Goal: Transaction & Acquisition: Purchase product/service

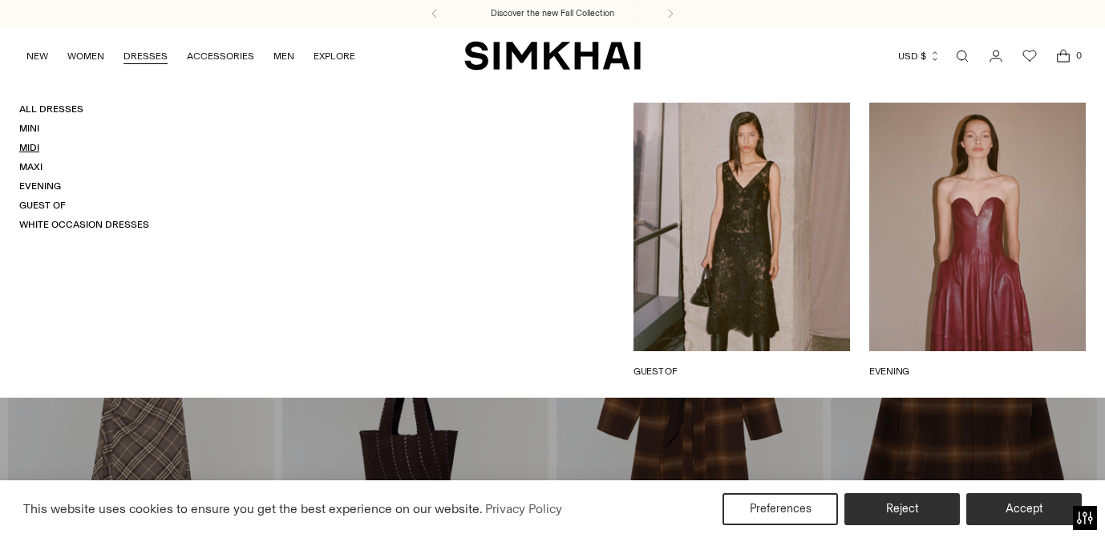
click at [30, 148] on link "Midi" at bounding box center [29, 147] width 20 height 11
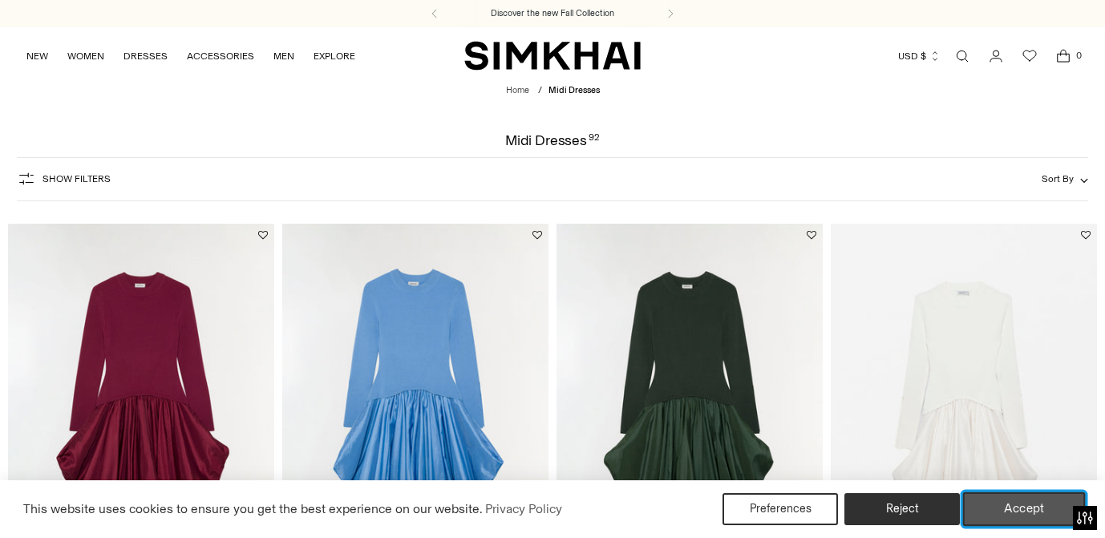
click at [1008, 501] on button "Accept" at bounding box center [1024, 510] width 123 height 34
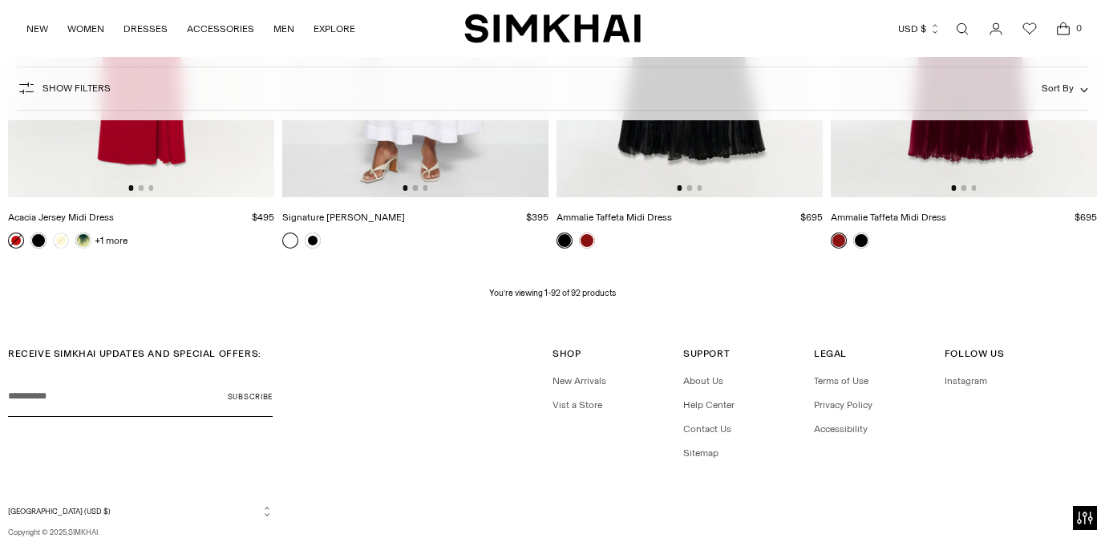
scroll to position [11036, 0]
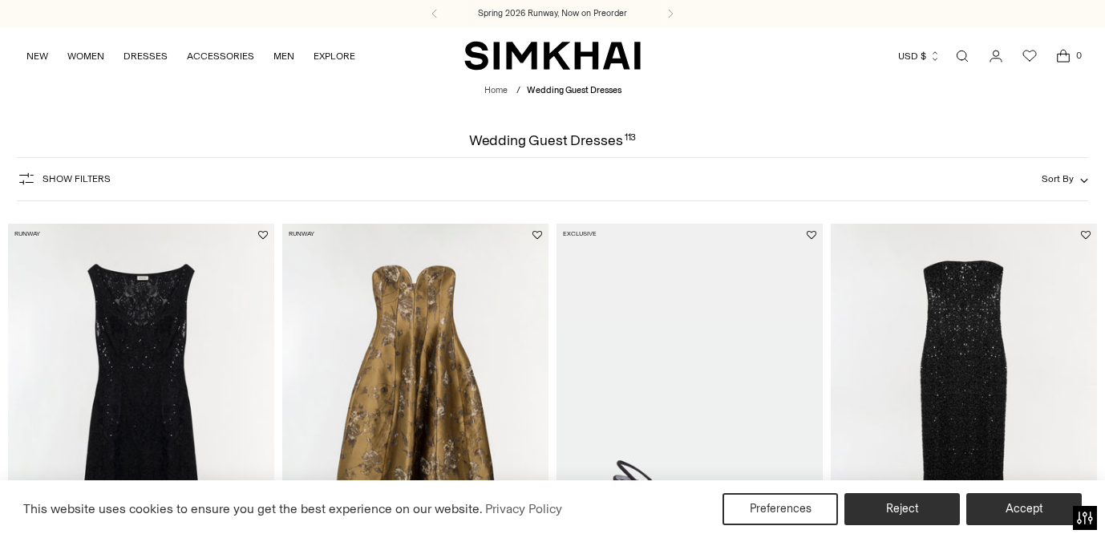
scroll to position [99, 0]
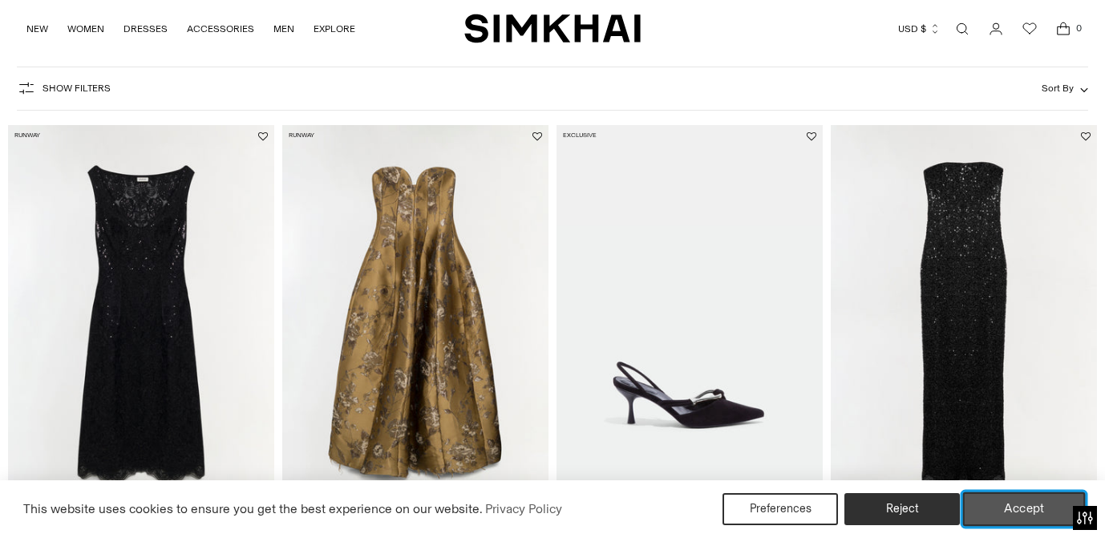
click at [1026, 512] on button "Accept" at bounding box center [1024, 510] width 123 height 34
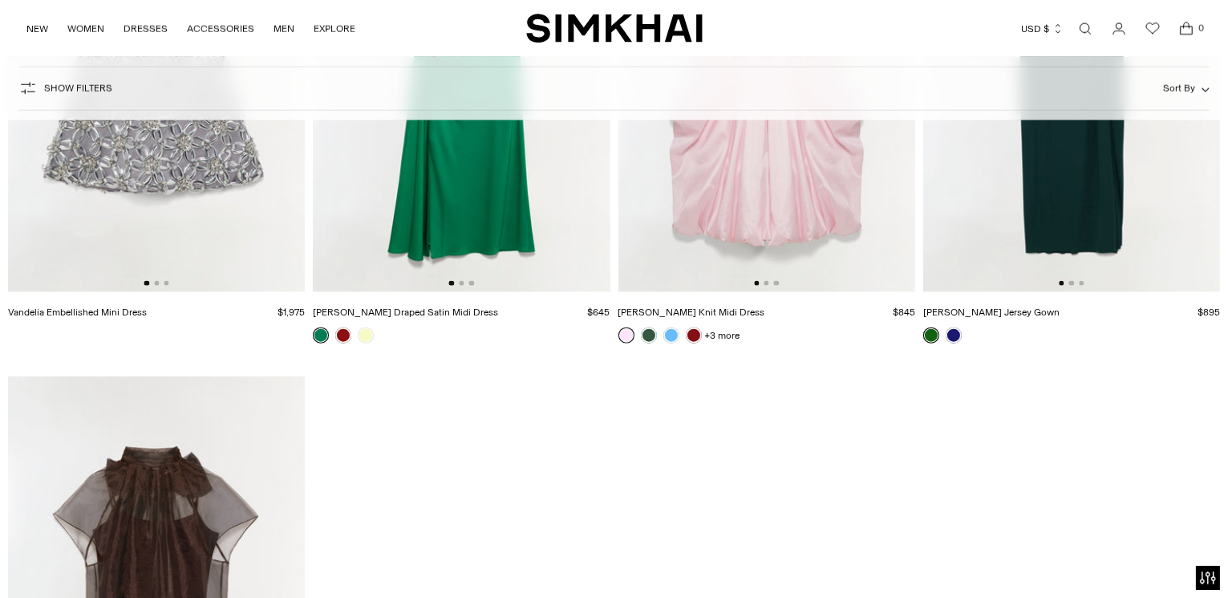
scroll to position [14938, 0]
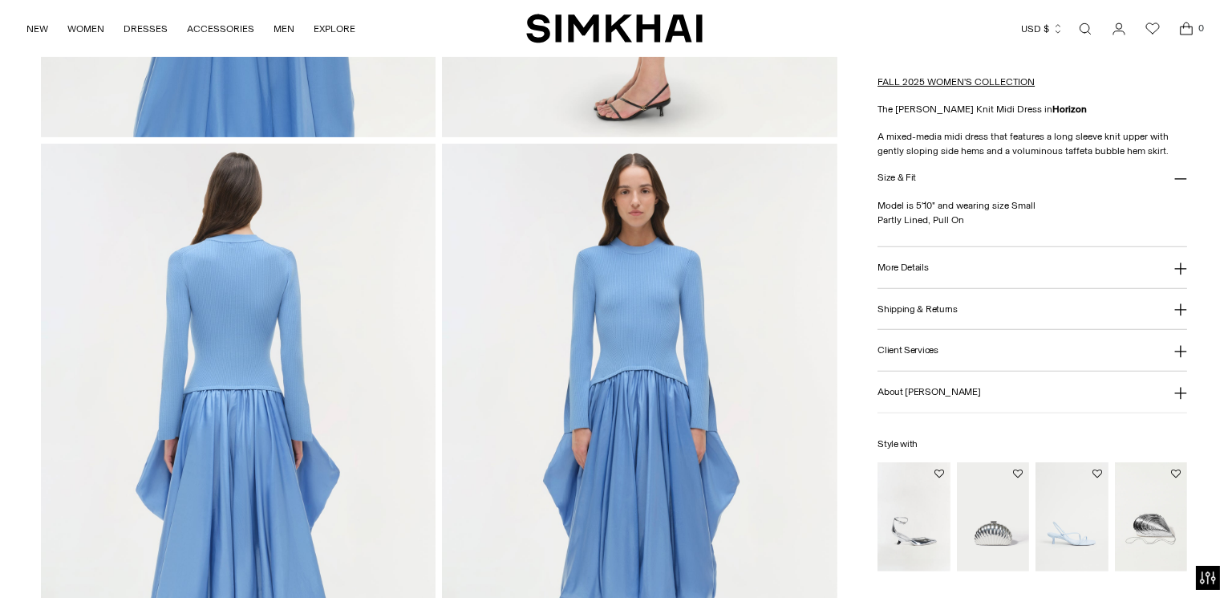
scroll to position [1317, 0]
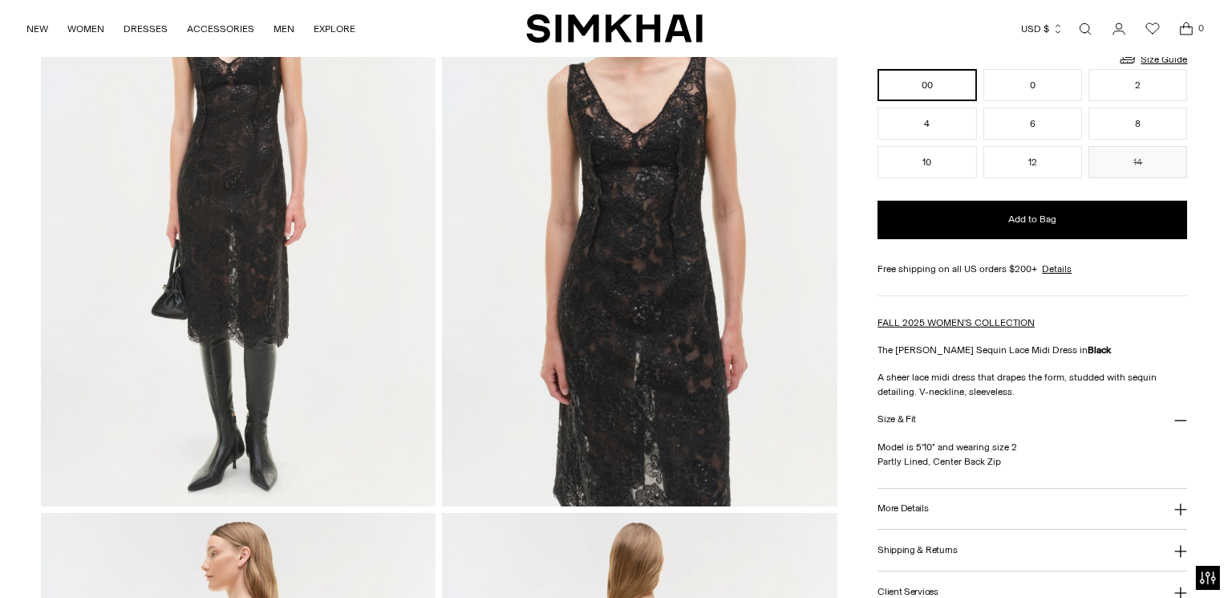
scroll to position [175, 0]
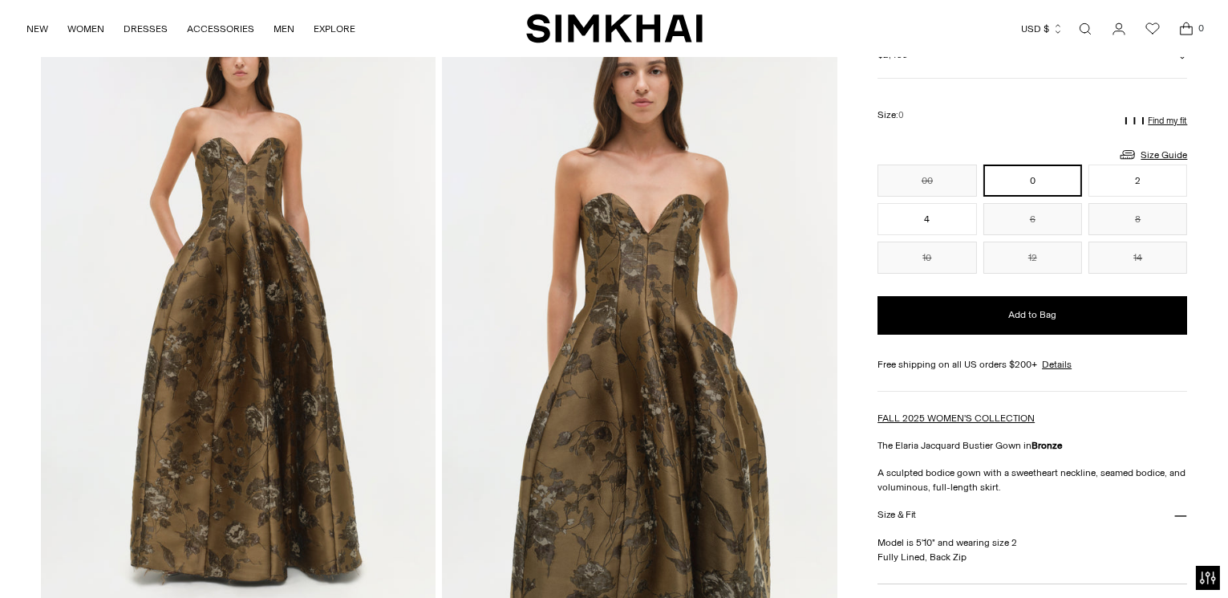
scroll to position [109, 0]
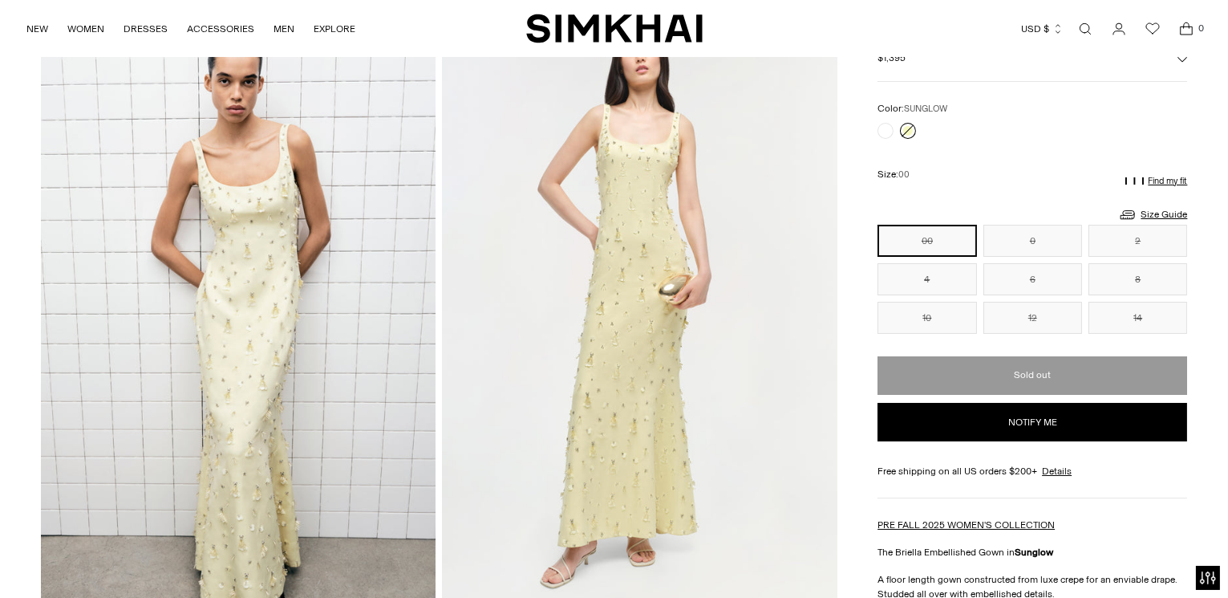
scroll to position [105, 0]
